Goal: Transaction & Acquisition: Purchase product/service

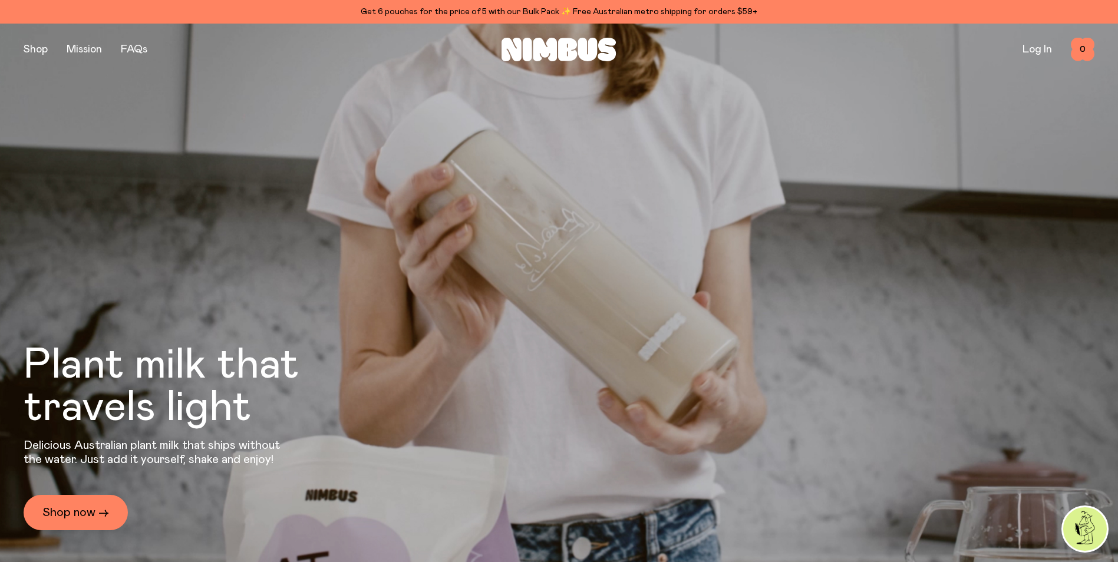
click at [71, 493] on div "Plant milk that travels light Delicious Australian plant milk that ships withou…" at bounding box center [193, 437] width 339 height 186
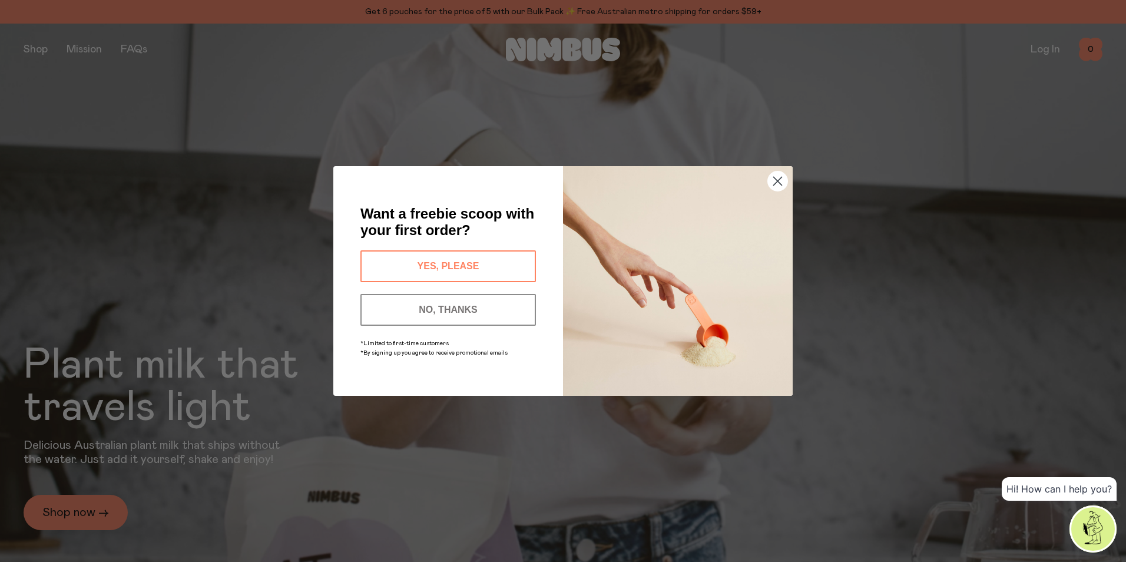
click at [445, 267] on button "YES, PLEASE" at bounding box center [449, 266] width 176 height 32
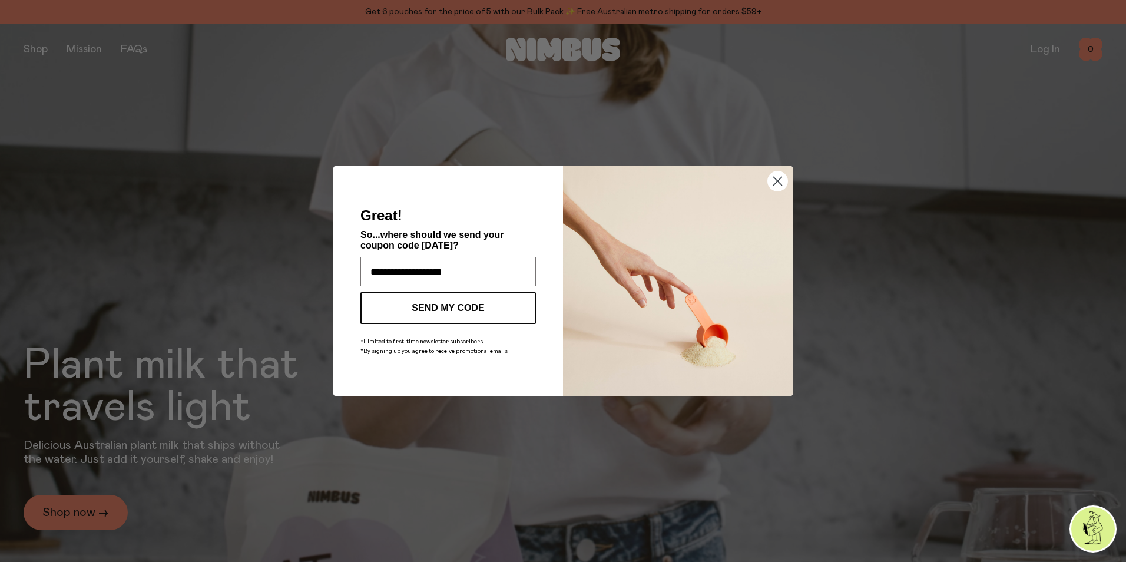
type input "**********"
click at [450, 306] on button "SEND MY CODE" at bounding box center [449, 308] width 176 height 32
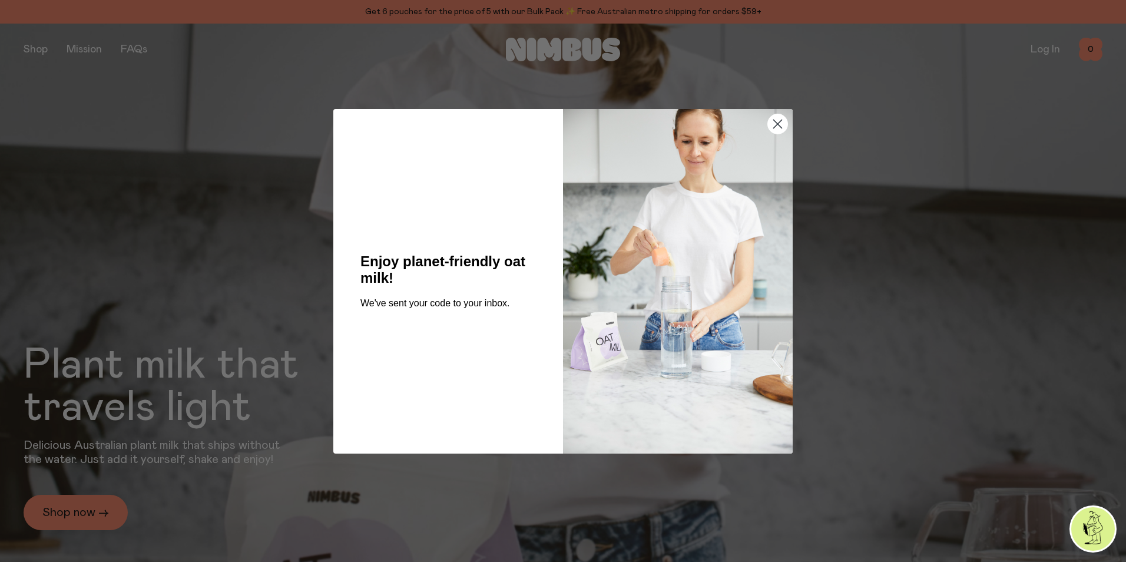
click at [778, 130] on circle "Close dialog" at bounding box center [777, 123] width 19 height 19
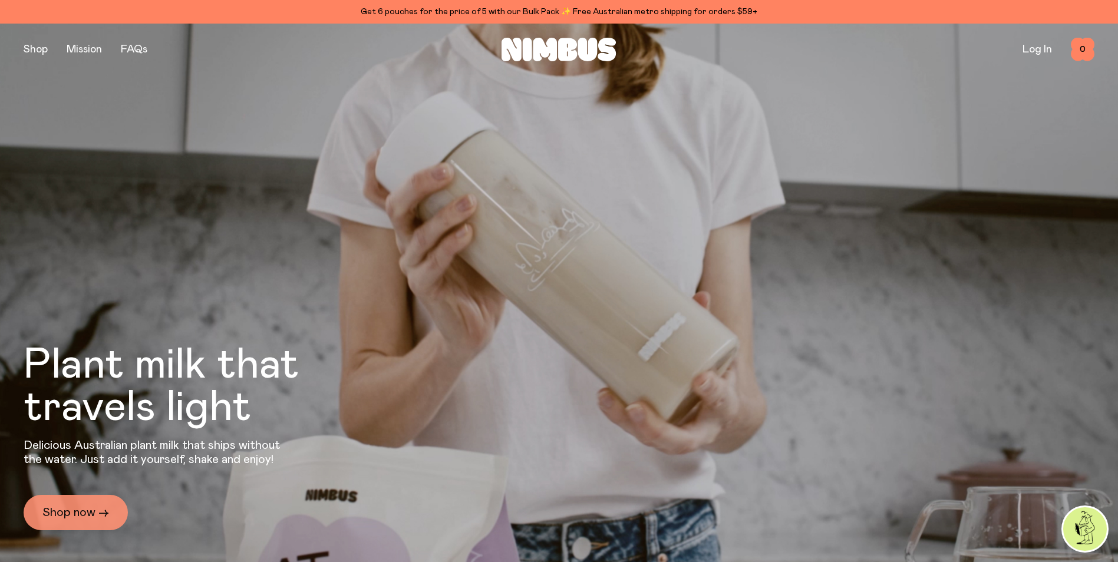
click at [87, 517] on link "Shop now →" at bounding box center [76, 512] width 104 height 35
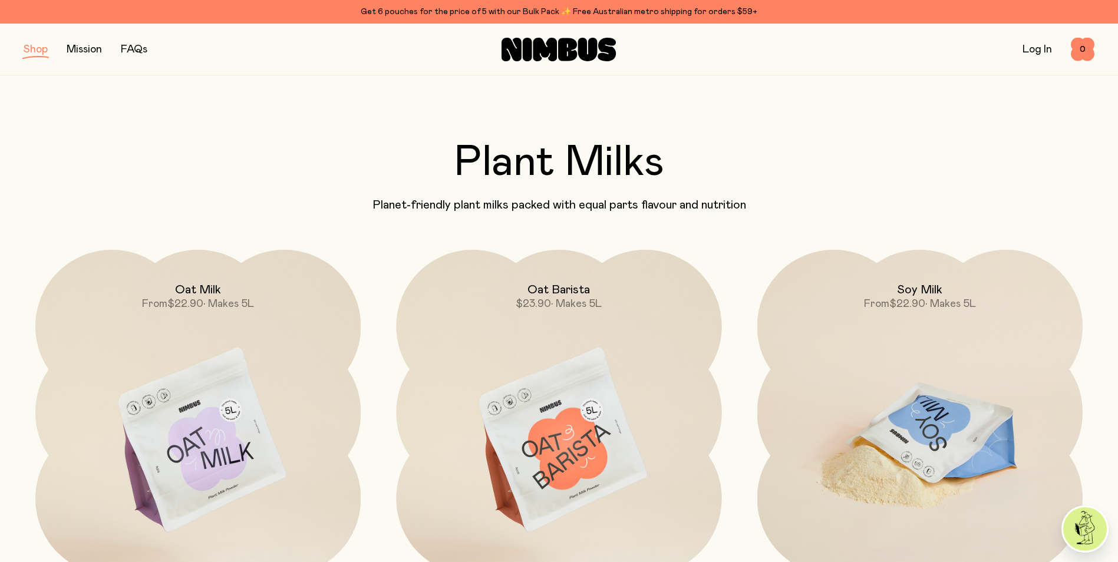
click at [924, 432] on img at bounding box center [919, 441] width 325 height 382
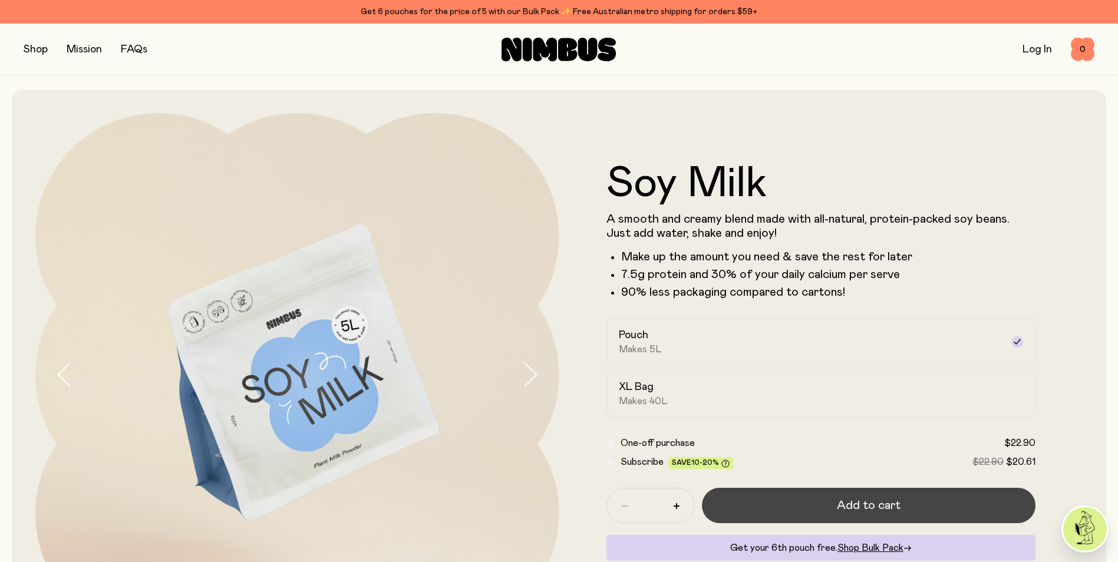
click at [878, 513] on span "Add to cart" at bounding box center [869, 505] width 64 height 16
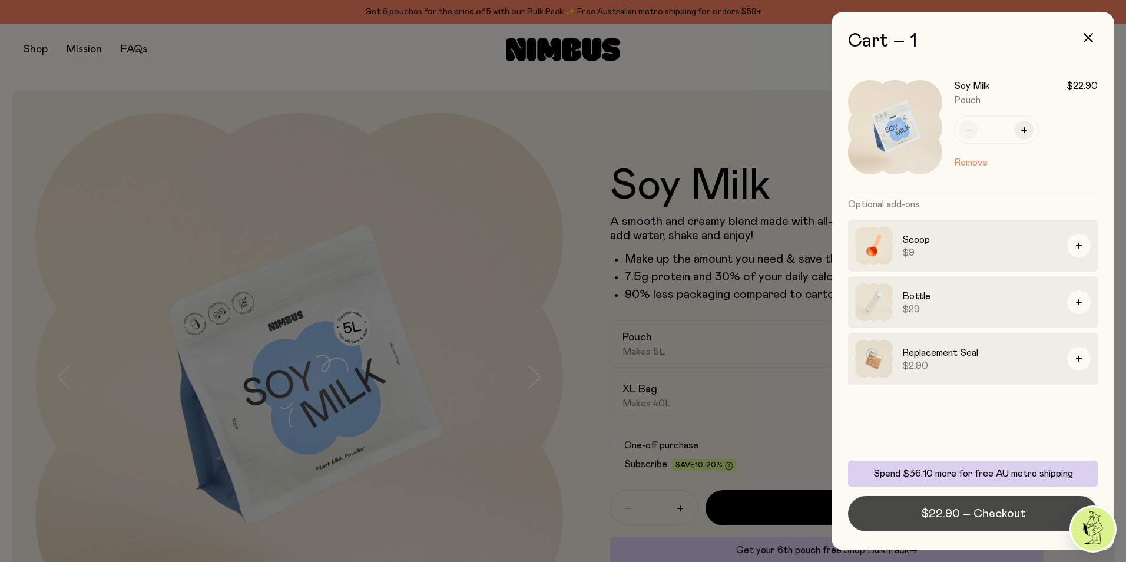
click at [996, 520] on span "$22.90 – Checkout" at bounding box center [973, 513] width 104 height 16
